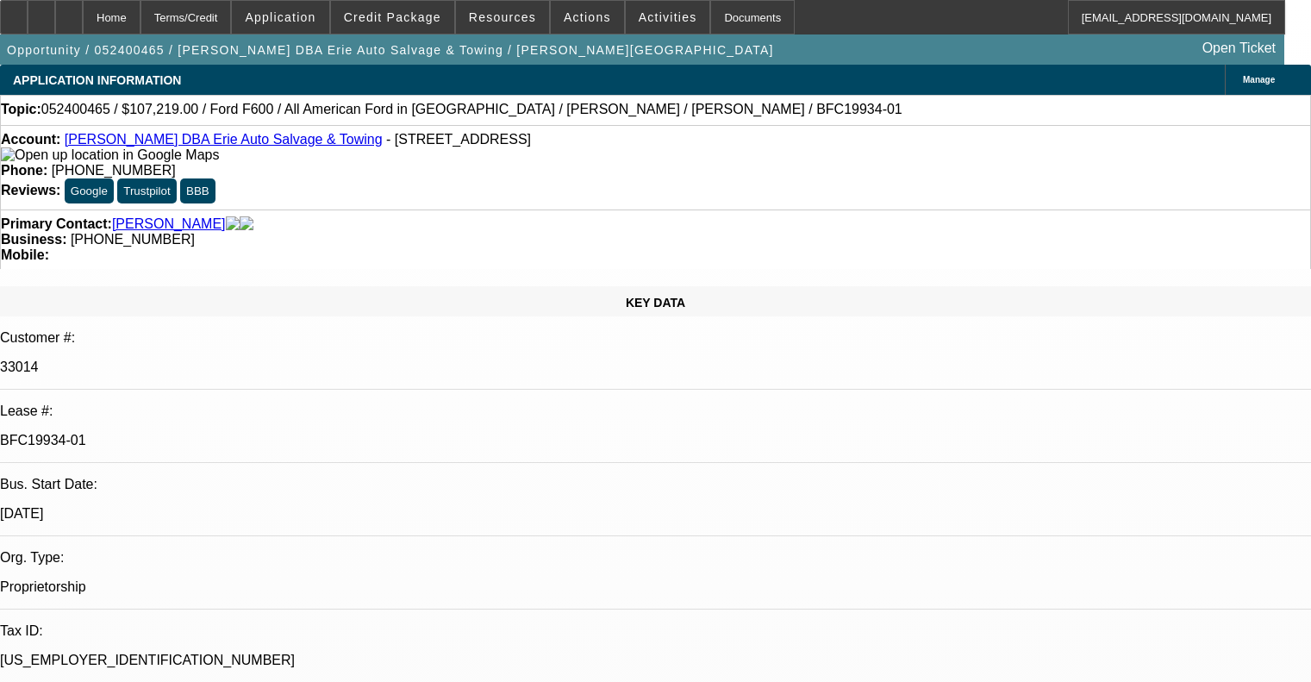
select select "0"
select select "6"
select select "0"
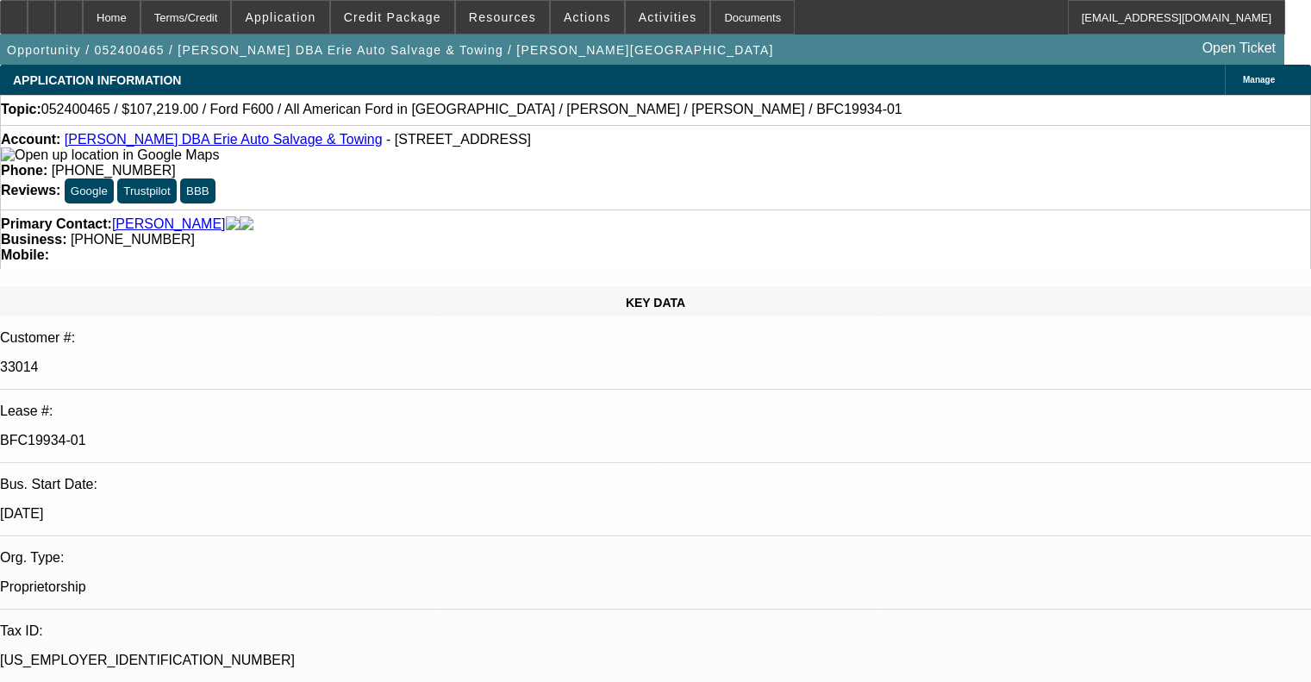
select select "0"
select select "6"
select select "0"
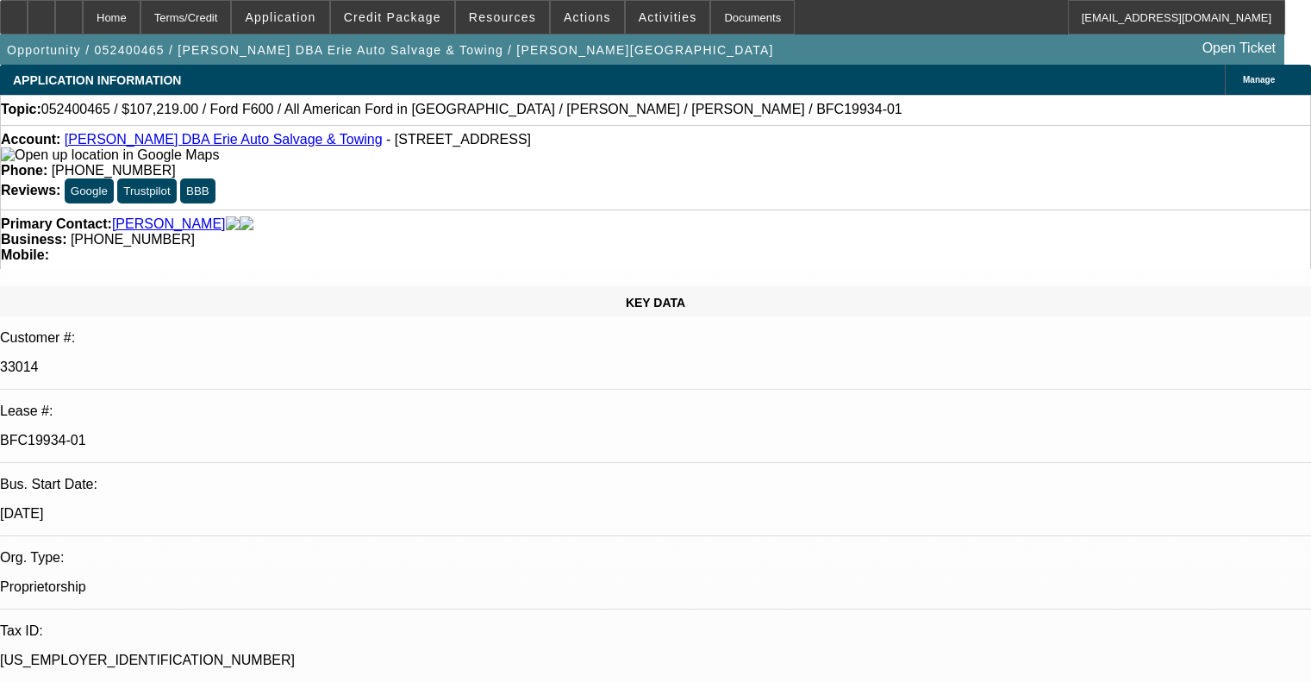
select select "0"
select select "6"
select select "0"
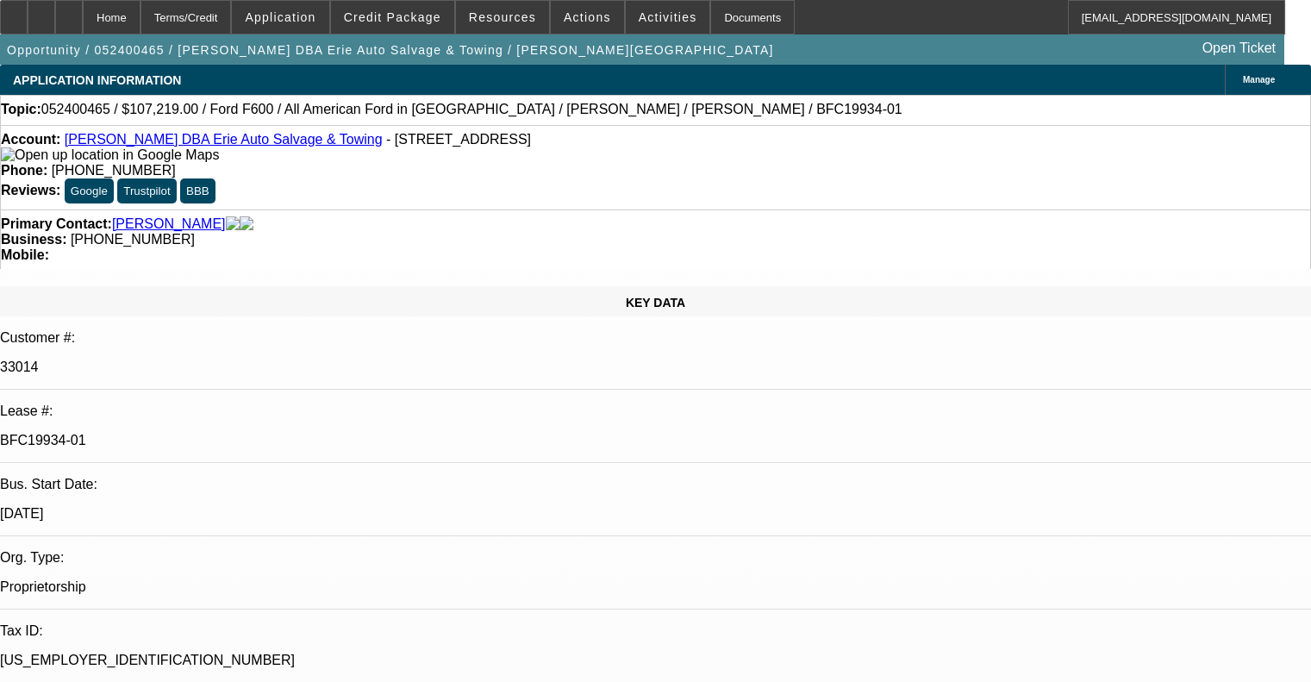
select select "6"
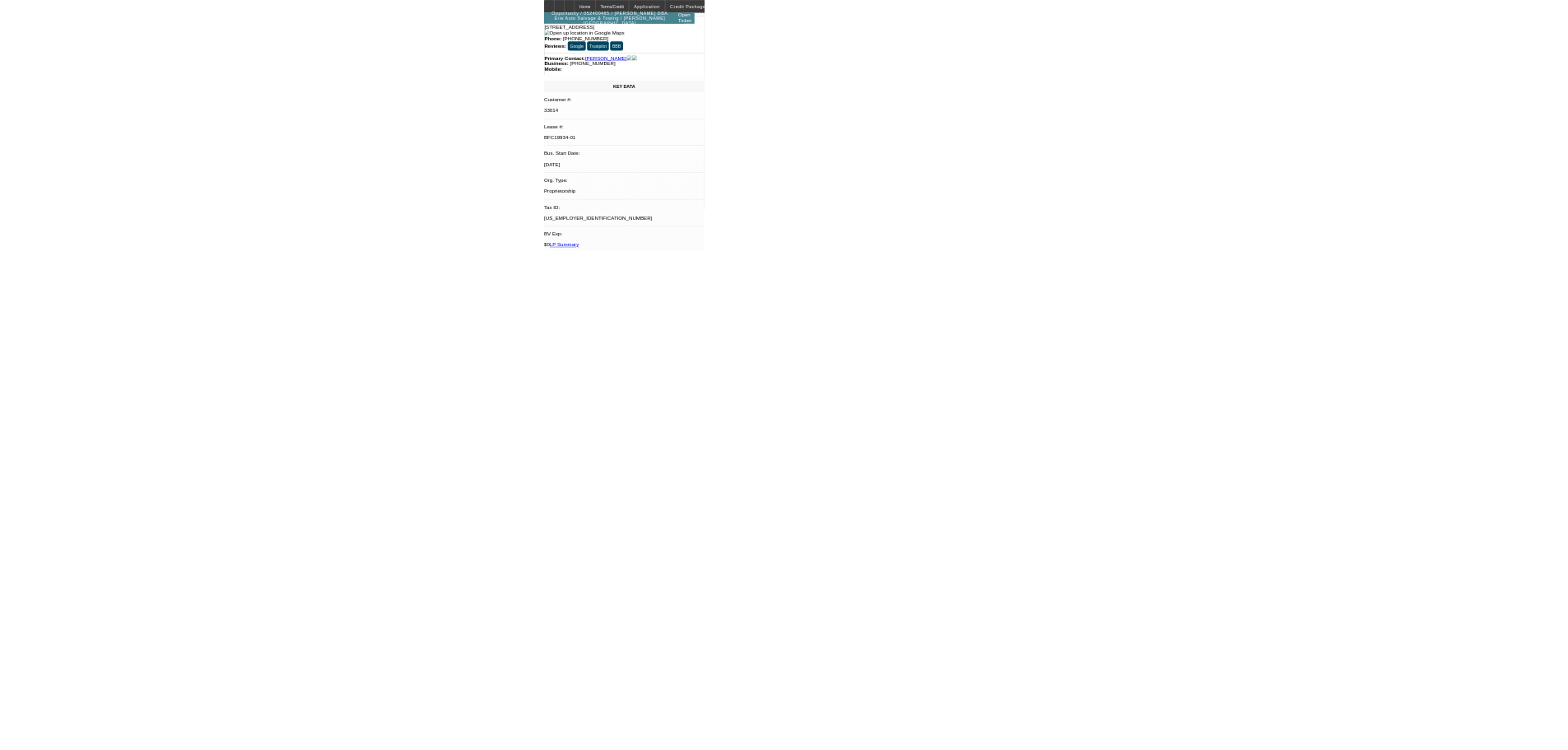
scroll to position [106, 0]
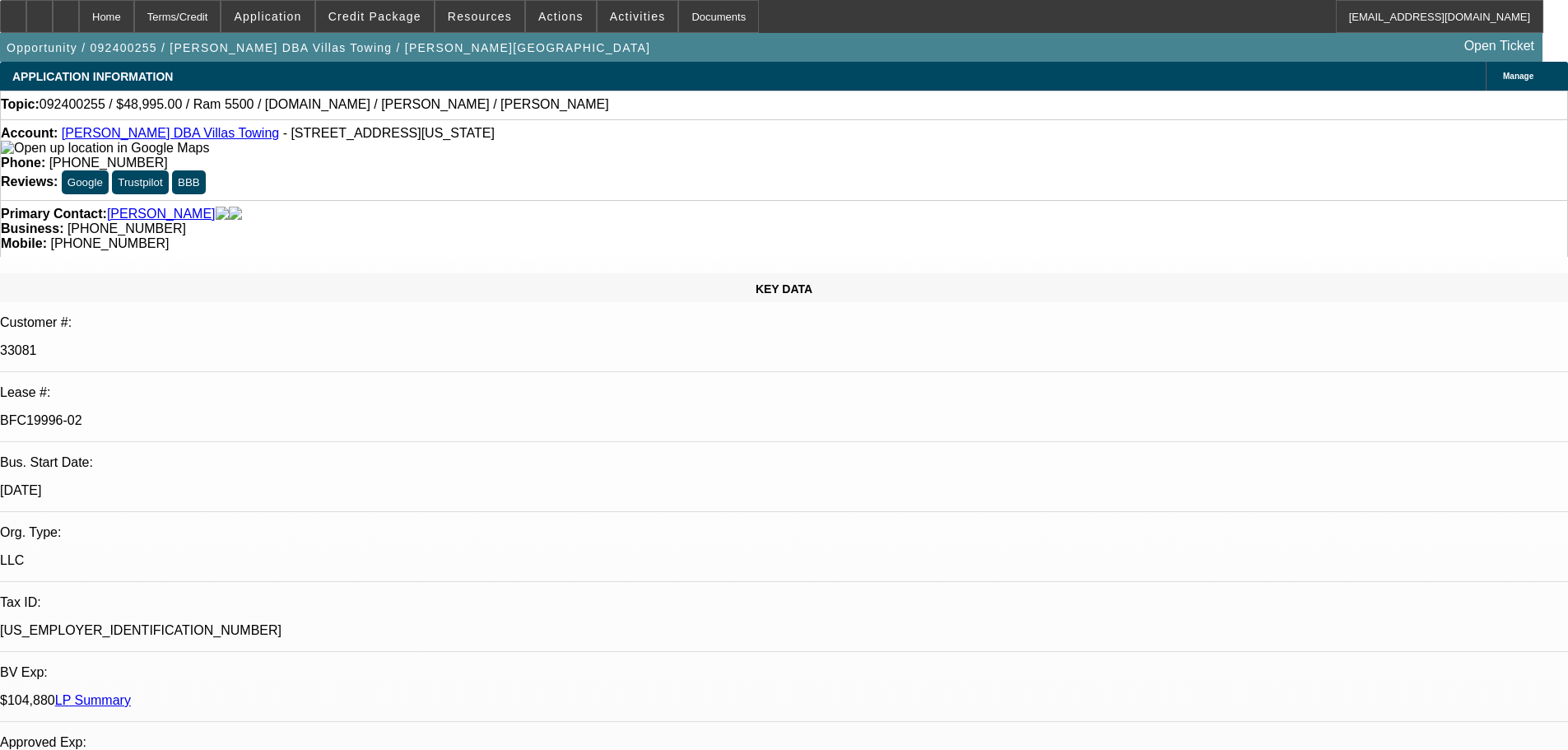
select select "0"
select select "2"
select select "0.1"
select select "4"
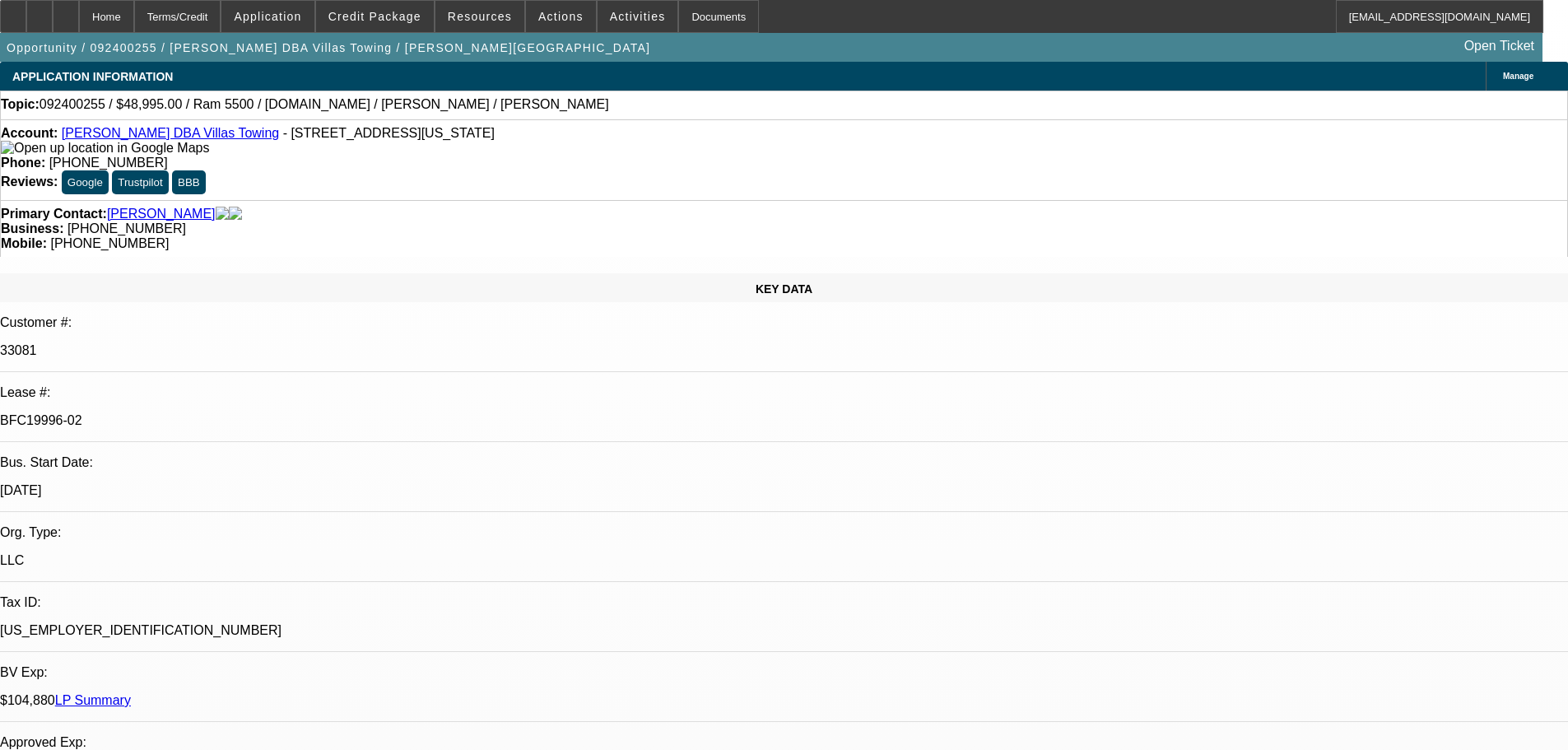
select select "0.1"
select select "2"
select select "0.1"
select select "4"
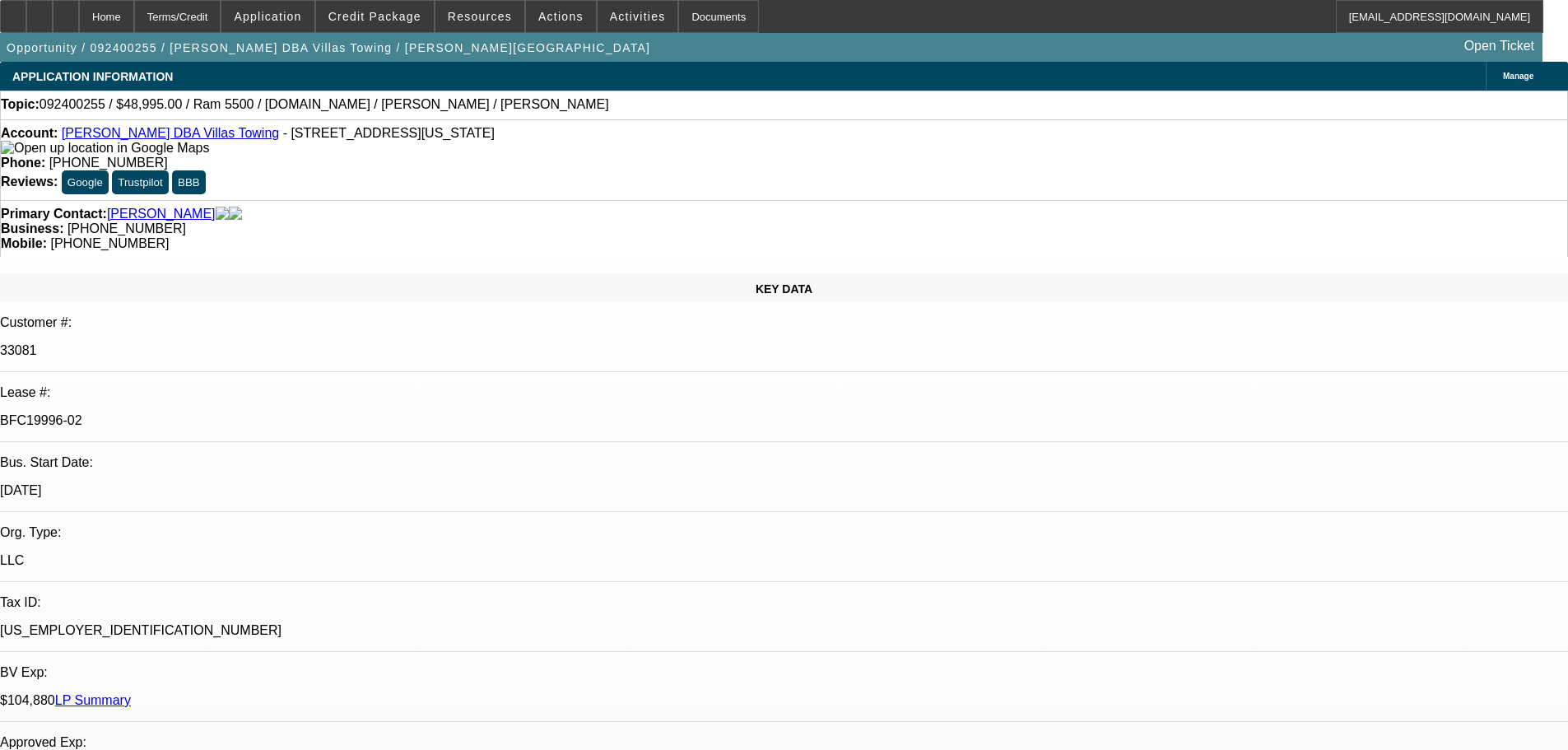
select select "0"
select select "2"
select select "0.1"
select select "4"
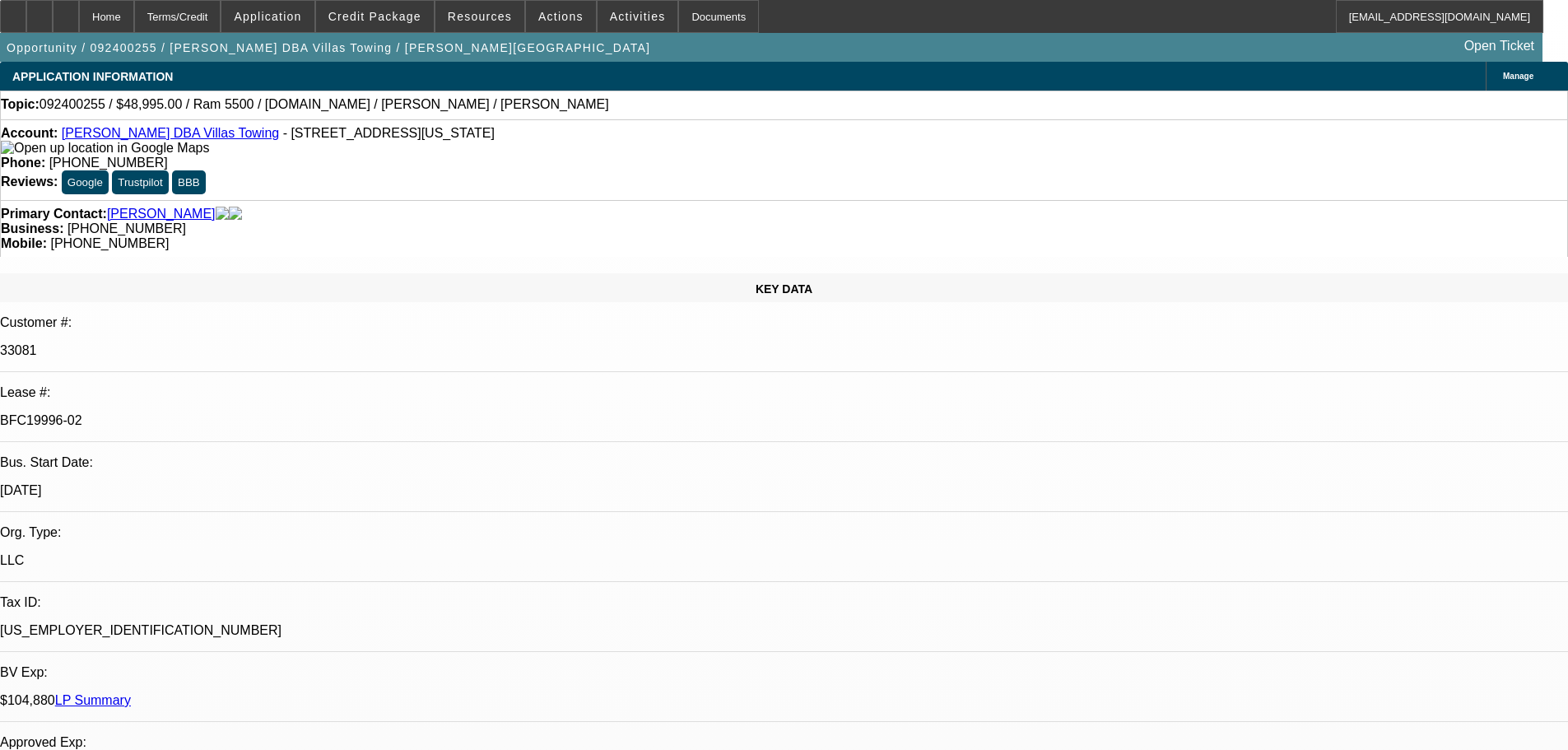
select select "0.1"
select select "2"
select select "0.1"
select select "4"
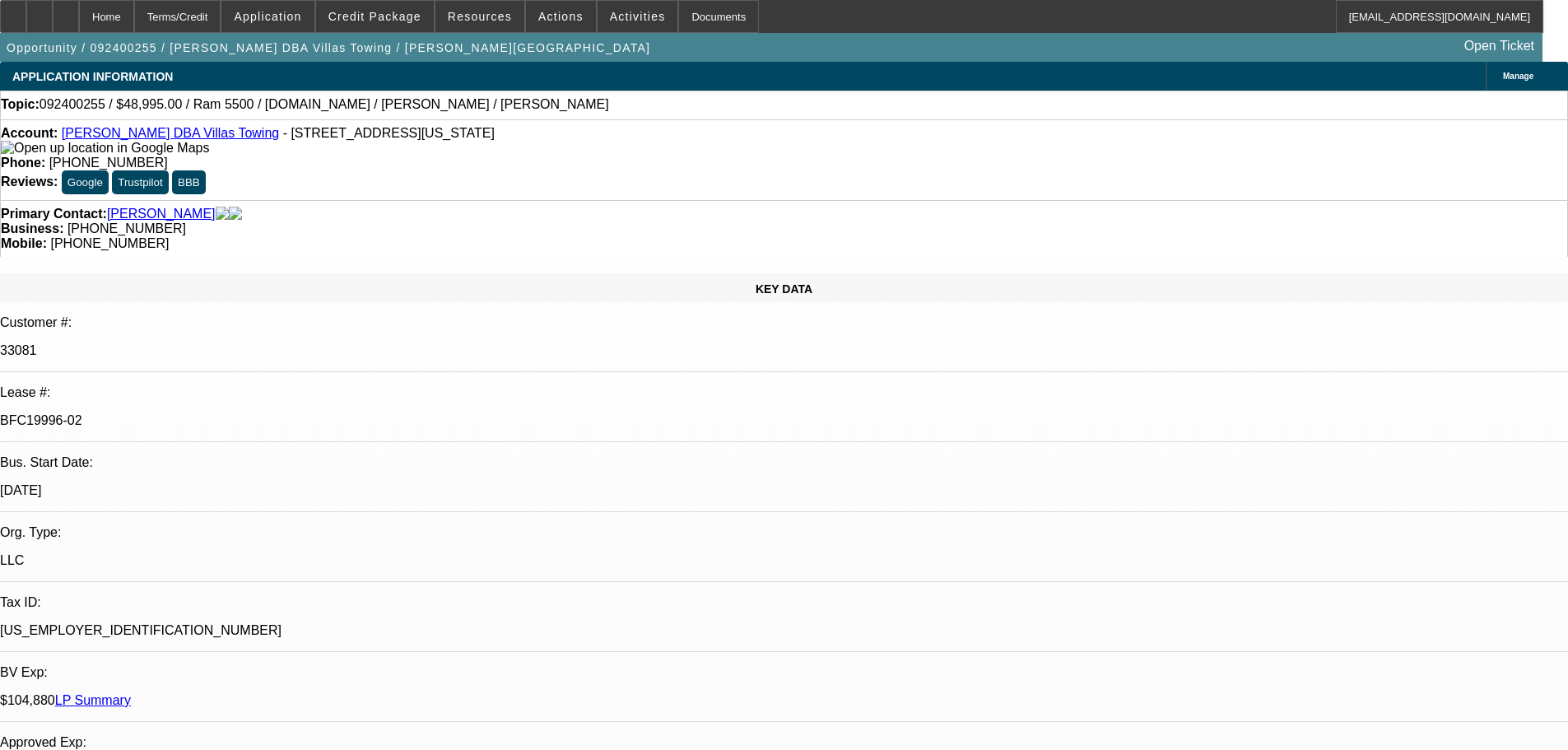
drag, startPoint x: 274, startPoint y: 284, endPoint x: 187, endPoint y: 284, distance: 87.0
click at [187, 414] on div "BFC19996-02" at bounding box center [784, 421] width 1568 height 15
copy p "BFC19996-02"
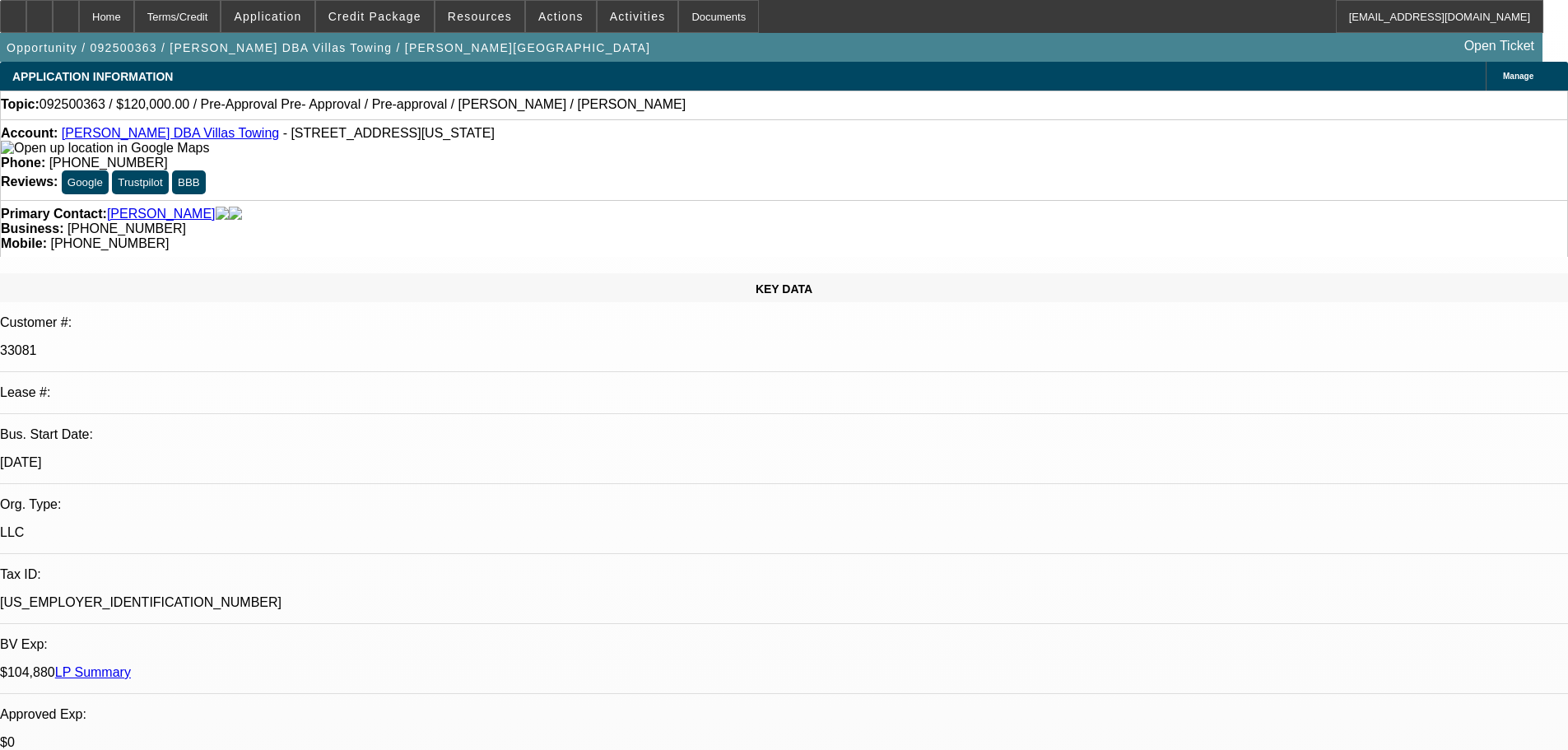
select select "0"
select select "2"
select select "0.1"
select select "4"
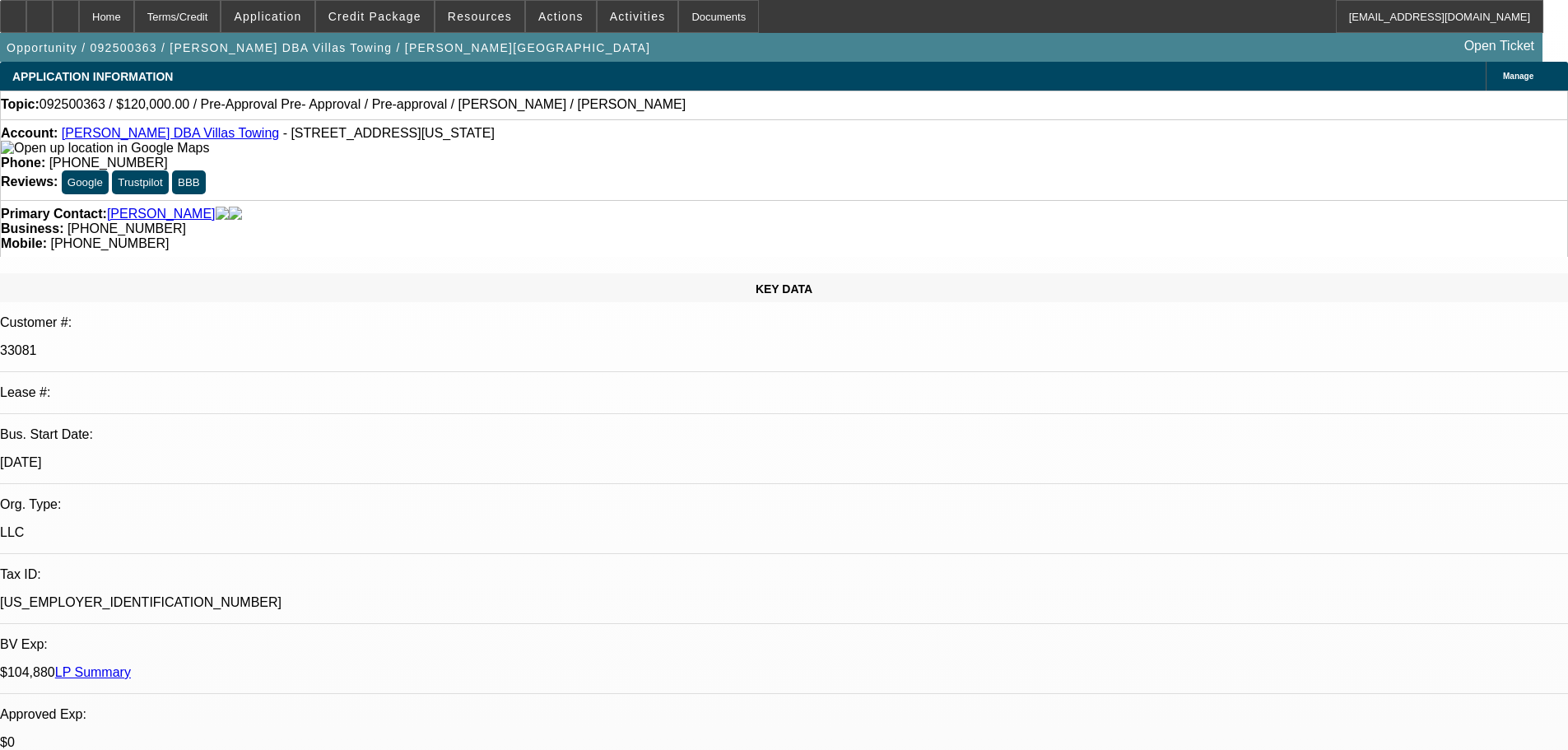
type input "llc"
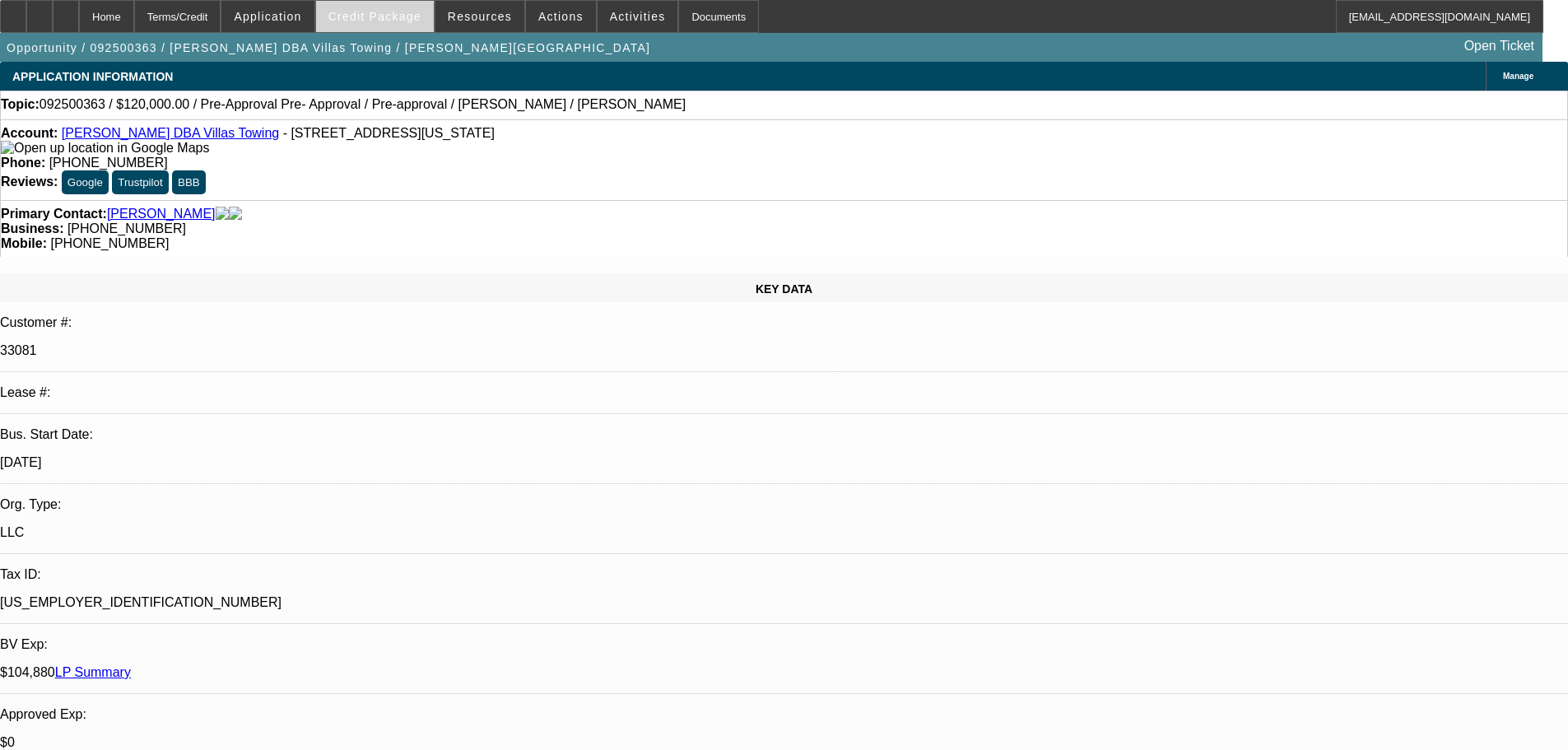
click at [383, 20] on span "Credit Package" at bounding box center [374, 16] width 93 height 13
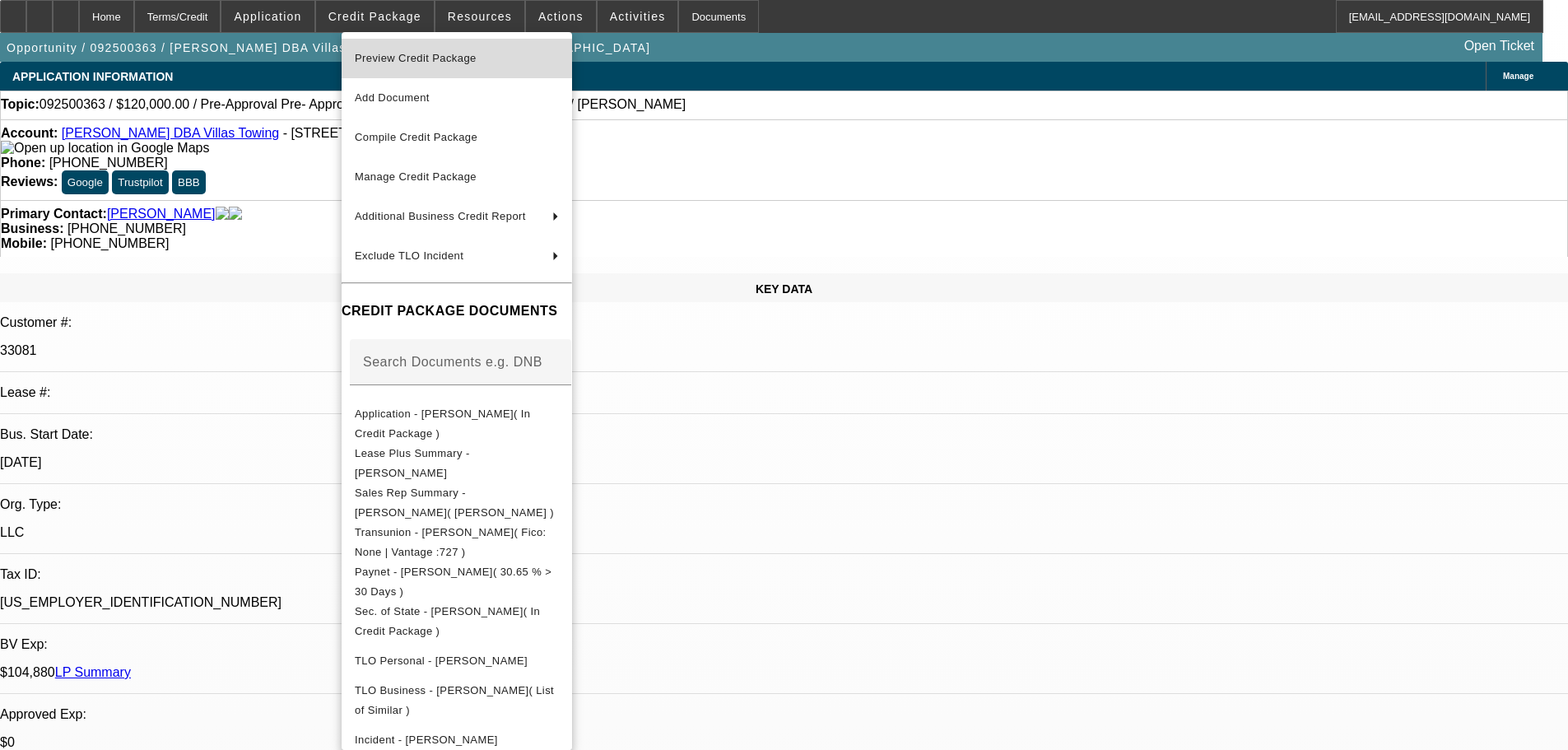
click at [415, 57] on span "Preview Credit Package" at bounding box center [416, 57] width 122 height 12
